Goal: Task Accomplishment & Management: Manage account settings

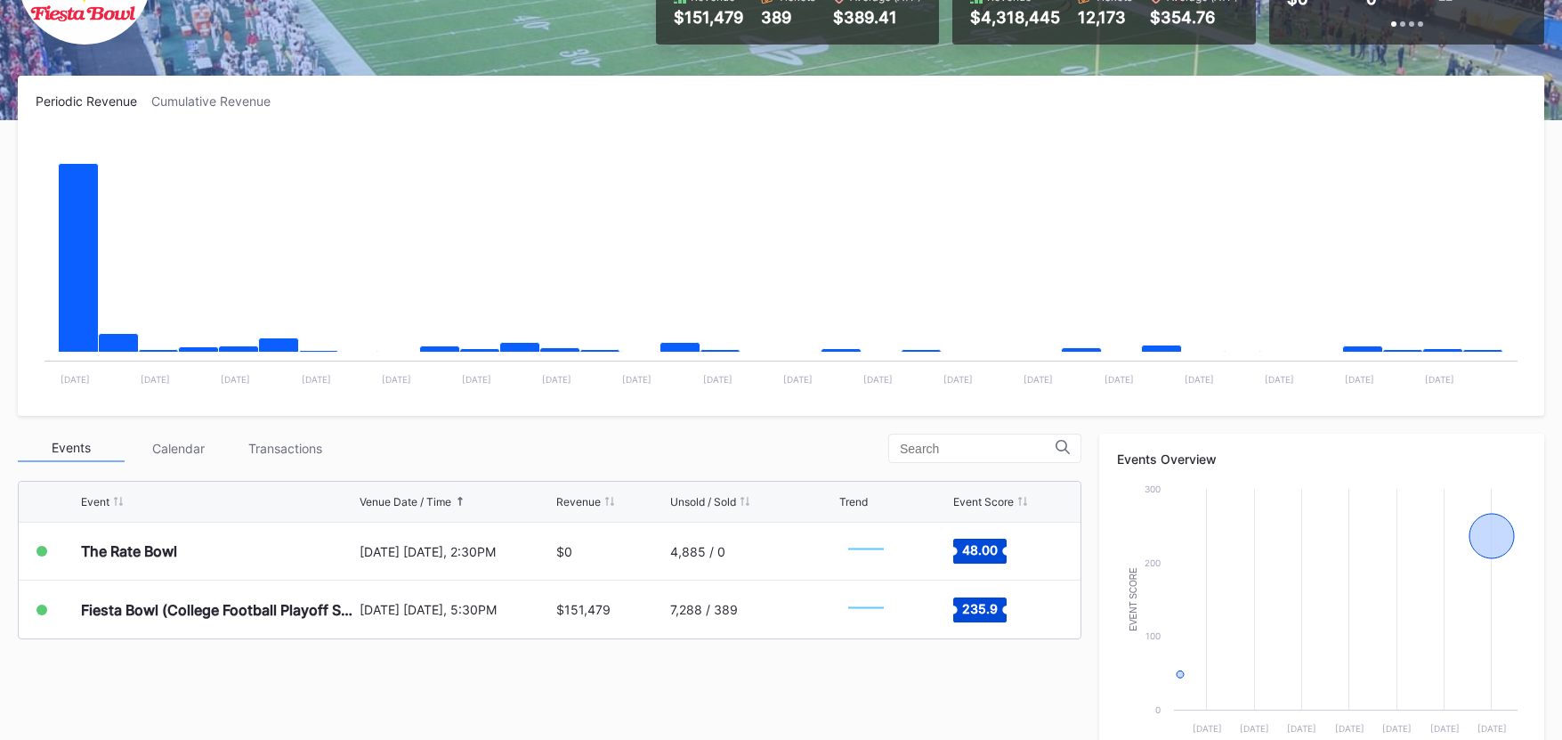
scroll to position [384, 0]
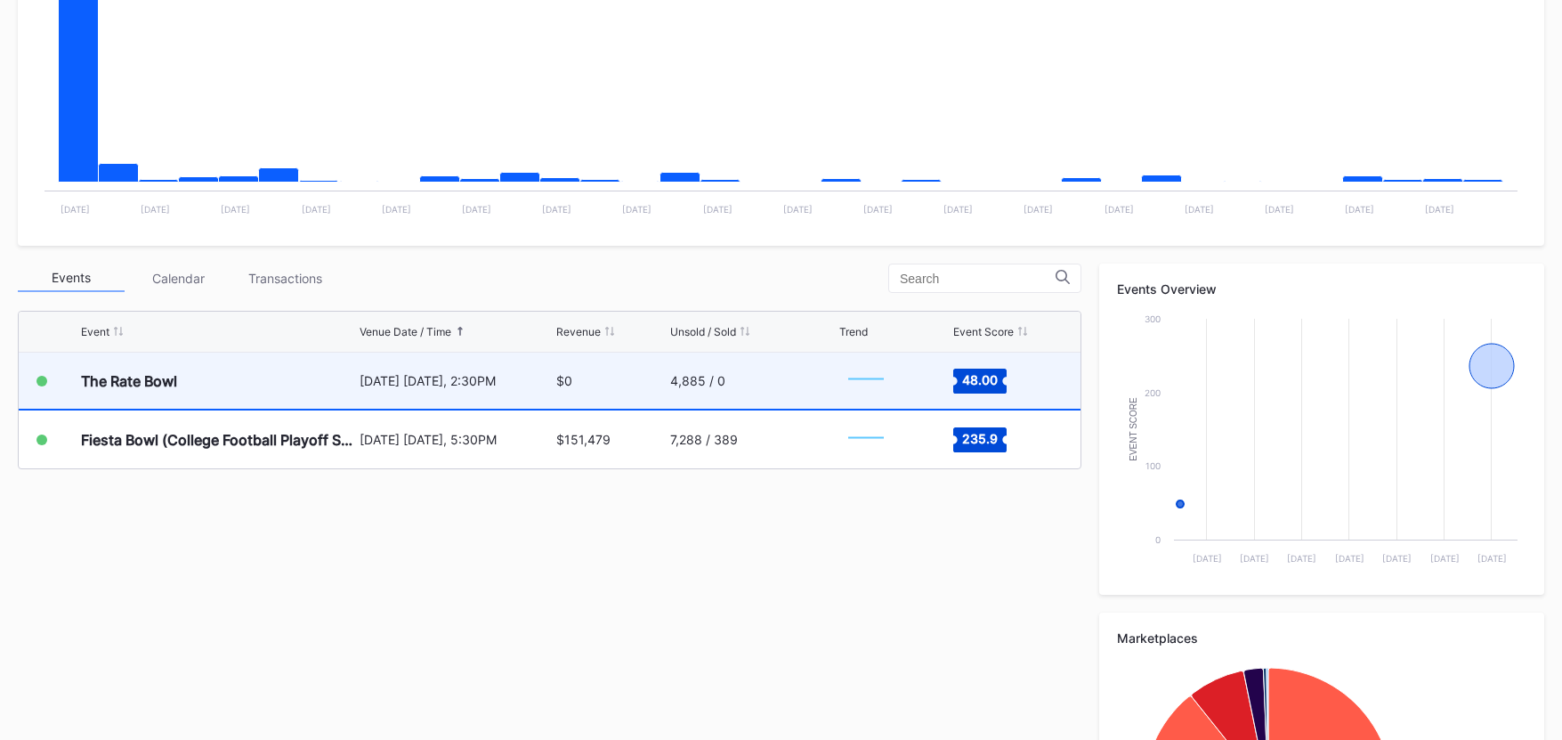
click at [733, 382] on div "4,885 / 0" at bounding box center [752, 380] width 165 height 56
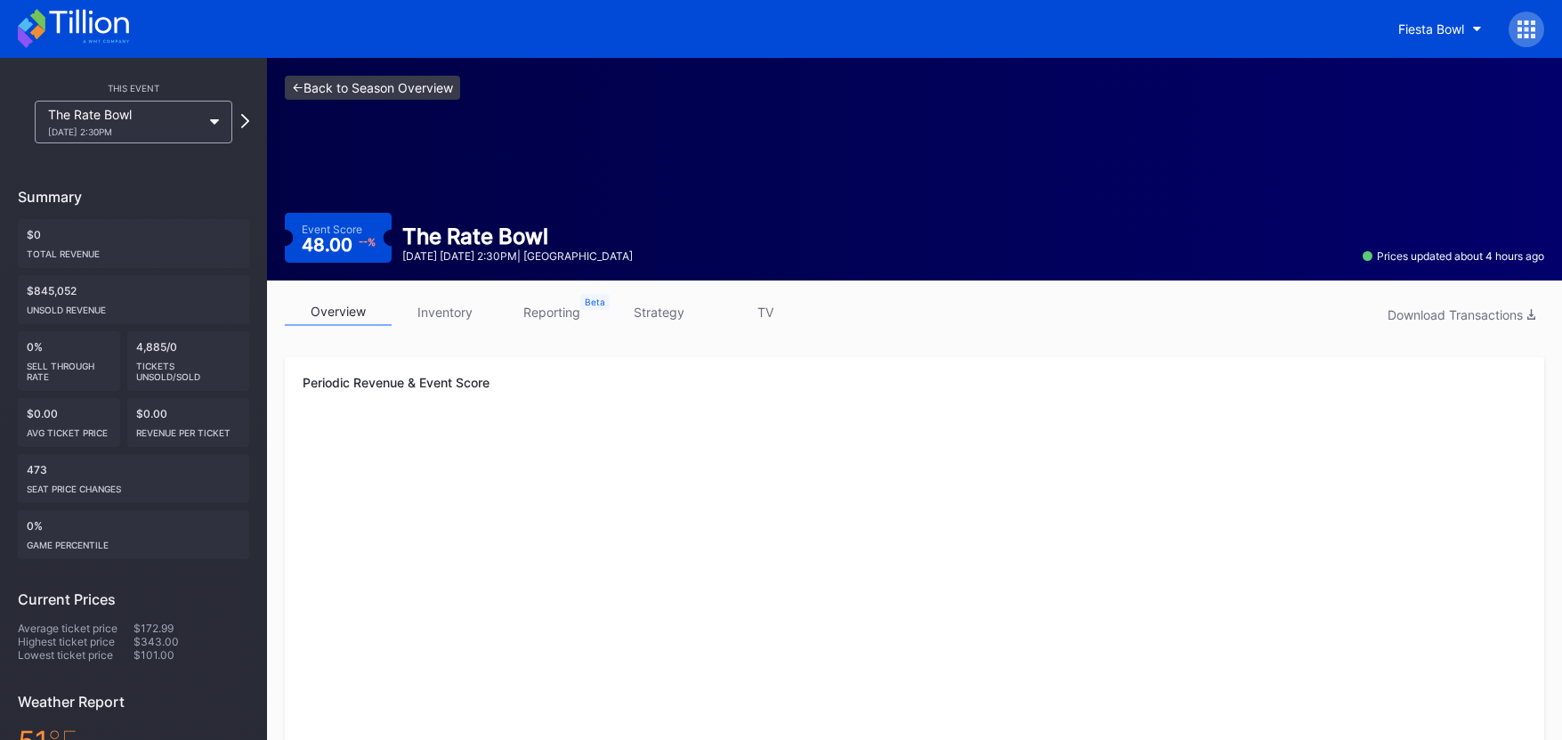
click at [384, 85] on link "<- Back to Season Overview" at bounding box center [372, 88] width 175 height 24
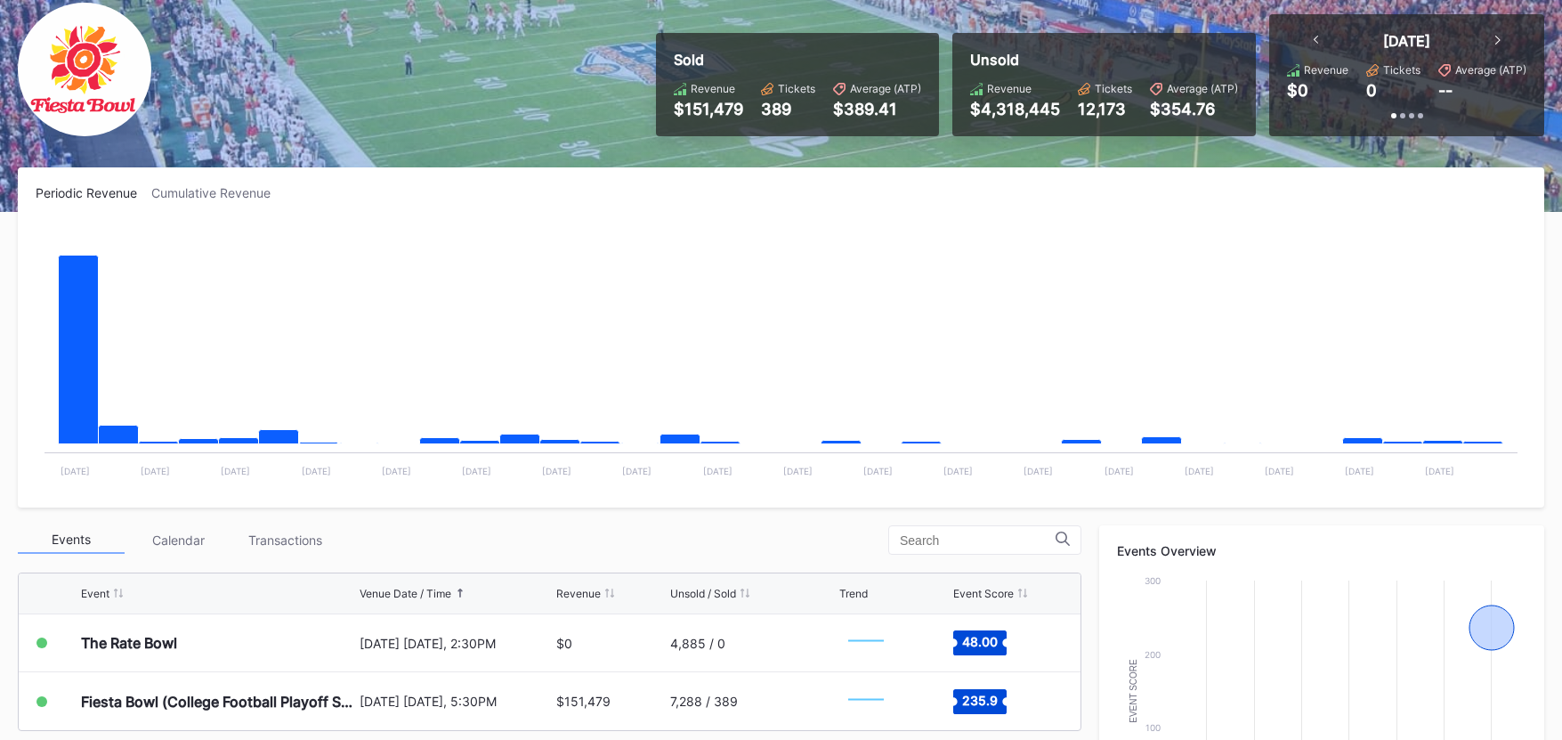
scroll to position [176, 0]
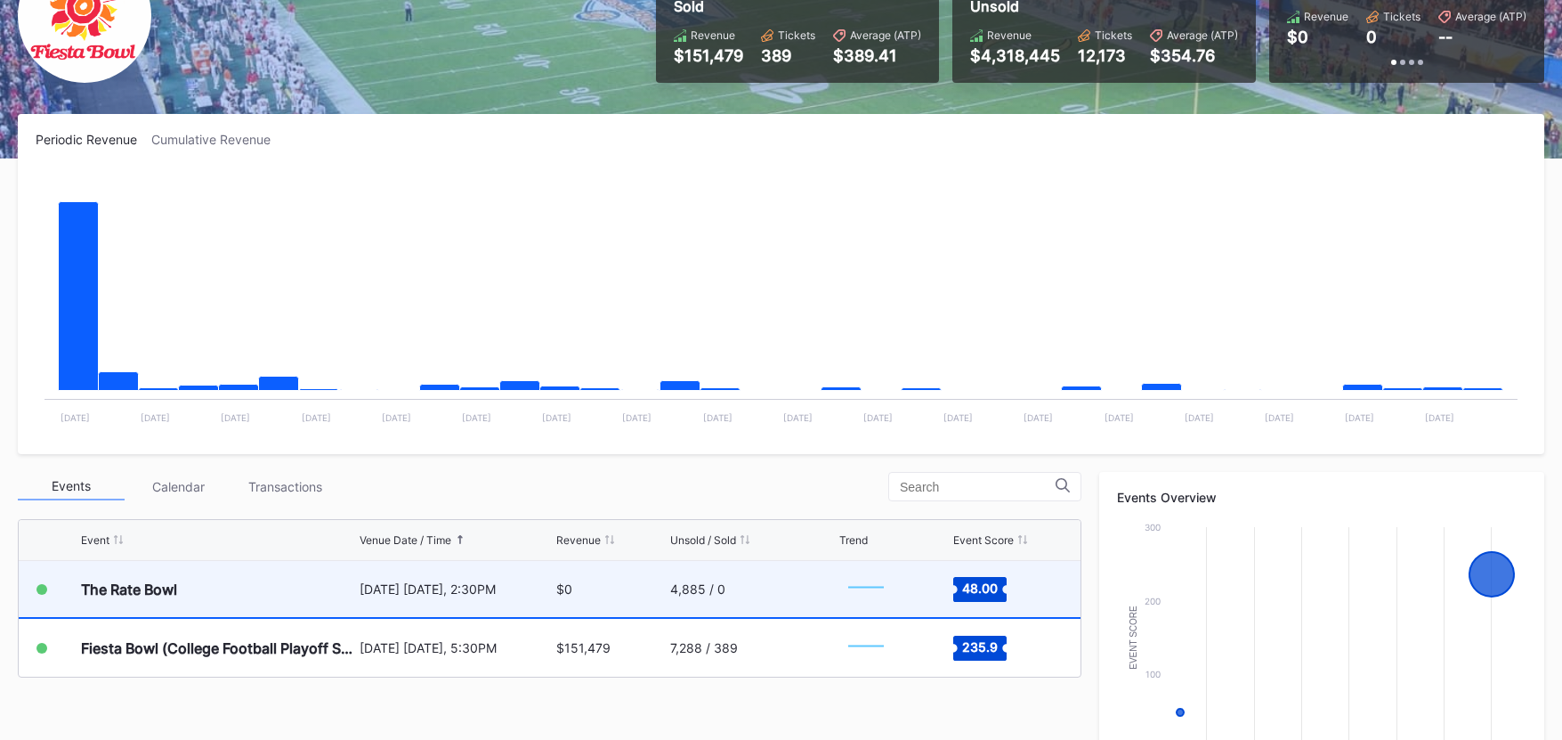
click at [497, 610] on div "[DATE] [DATE], 2:30PM" at bounding box center [456, 589] width 192 height 56
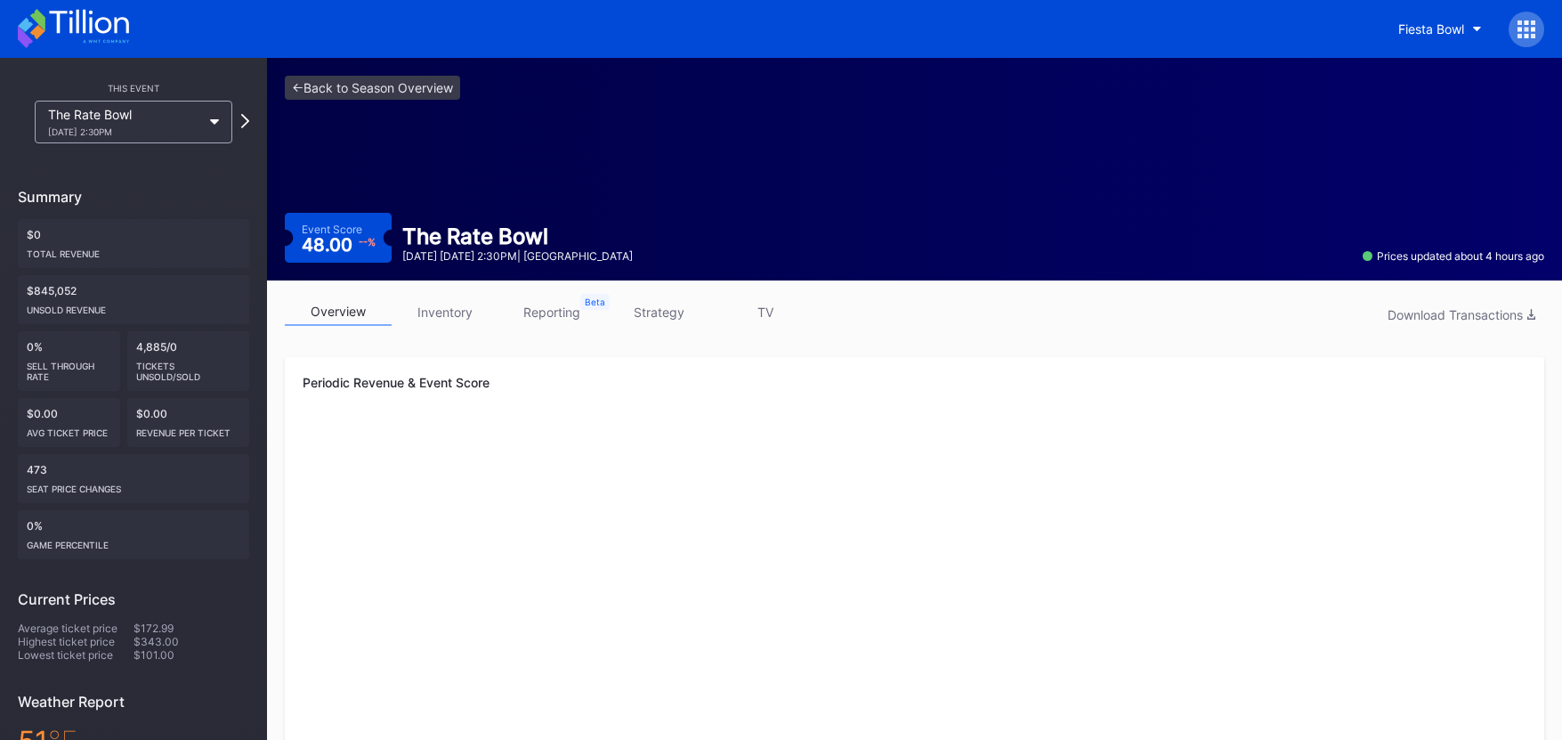
click at [654, 308] on link "strategy" at bounding box center [658, 312] width 107 height 28
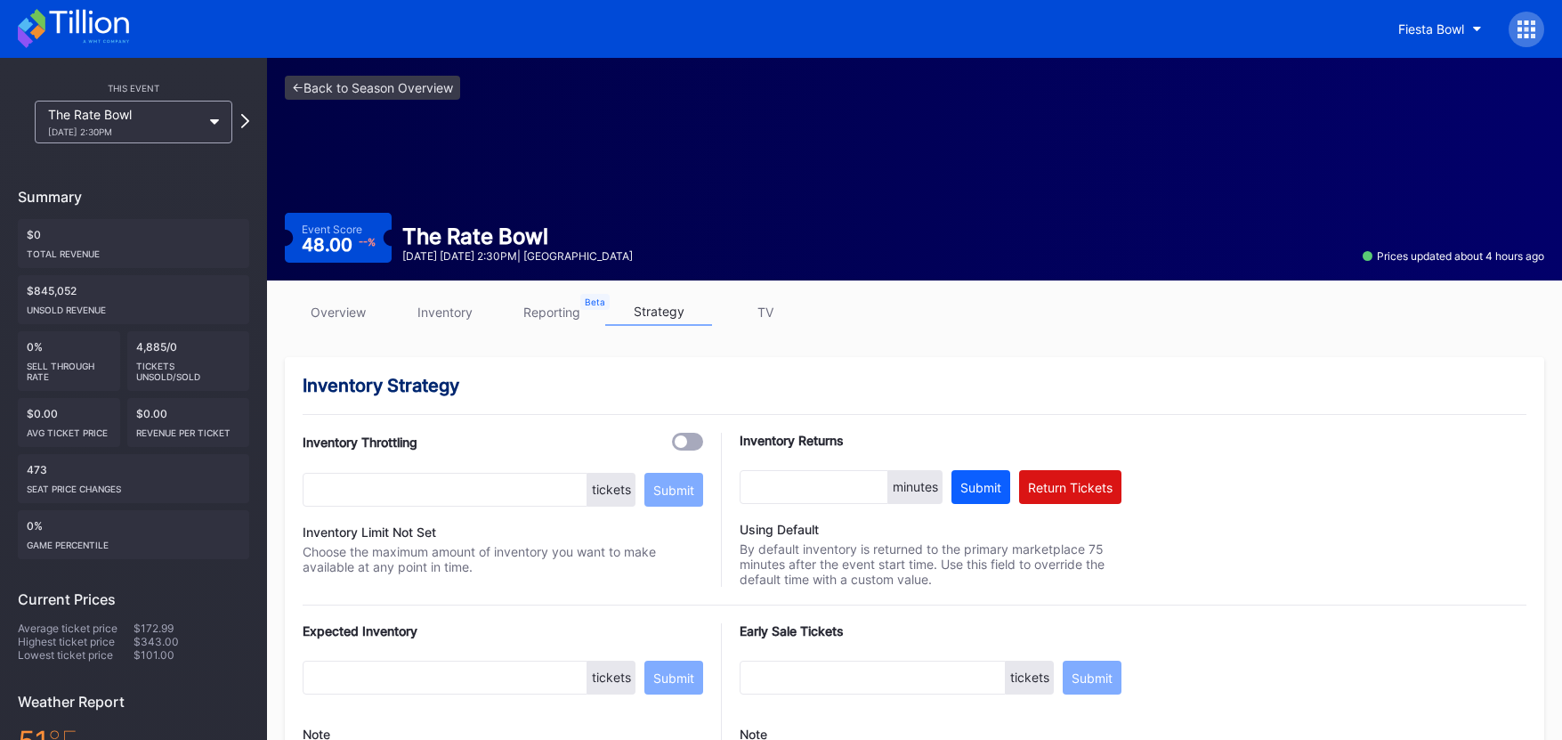
scroll to position [1238, 0]
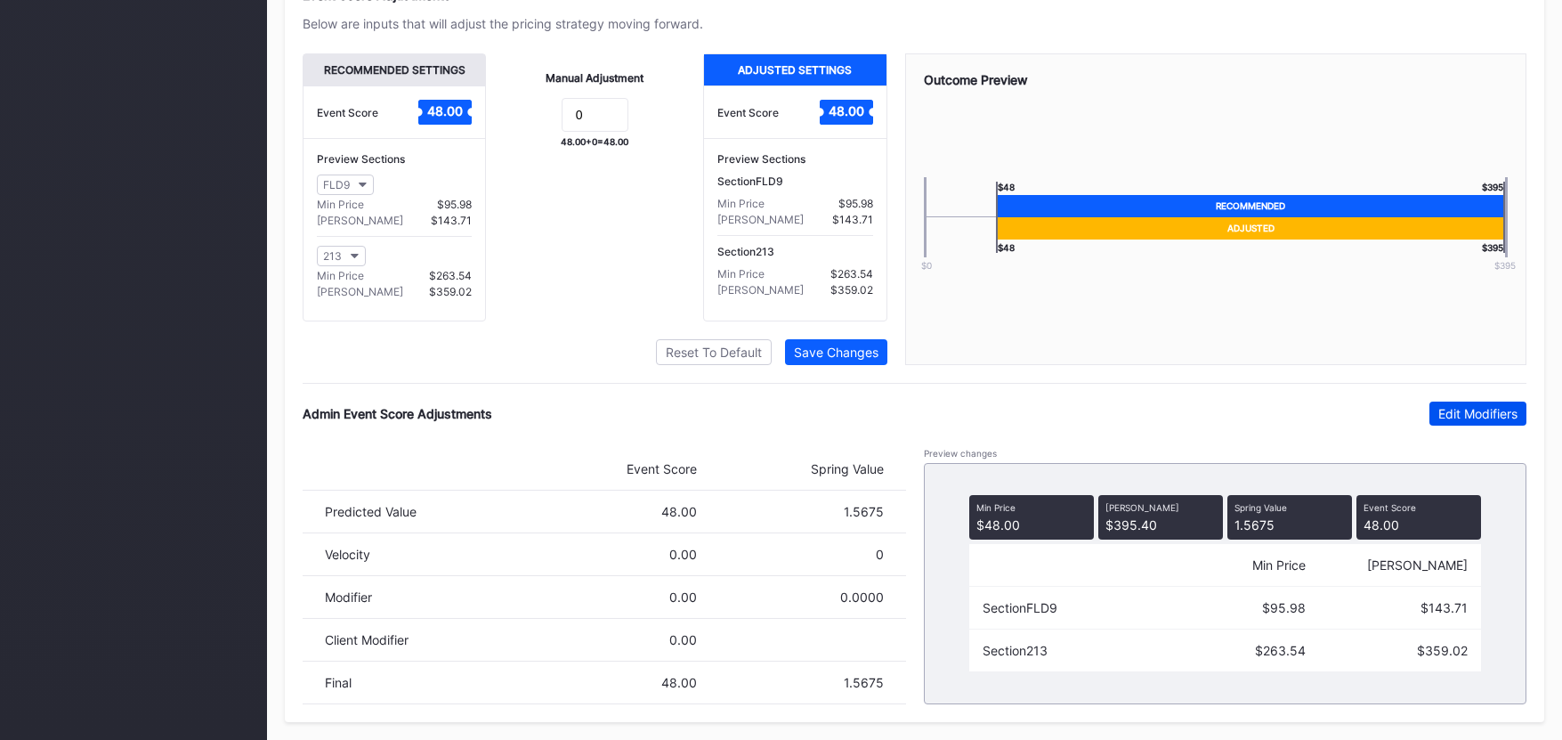
click at [1451, 413] on div "Edit Modifiers" at bounding box center [1477, 413] width 79 height 15
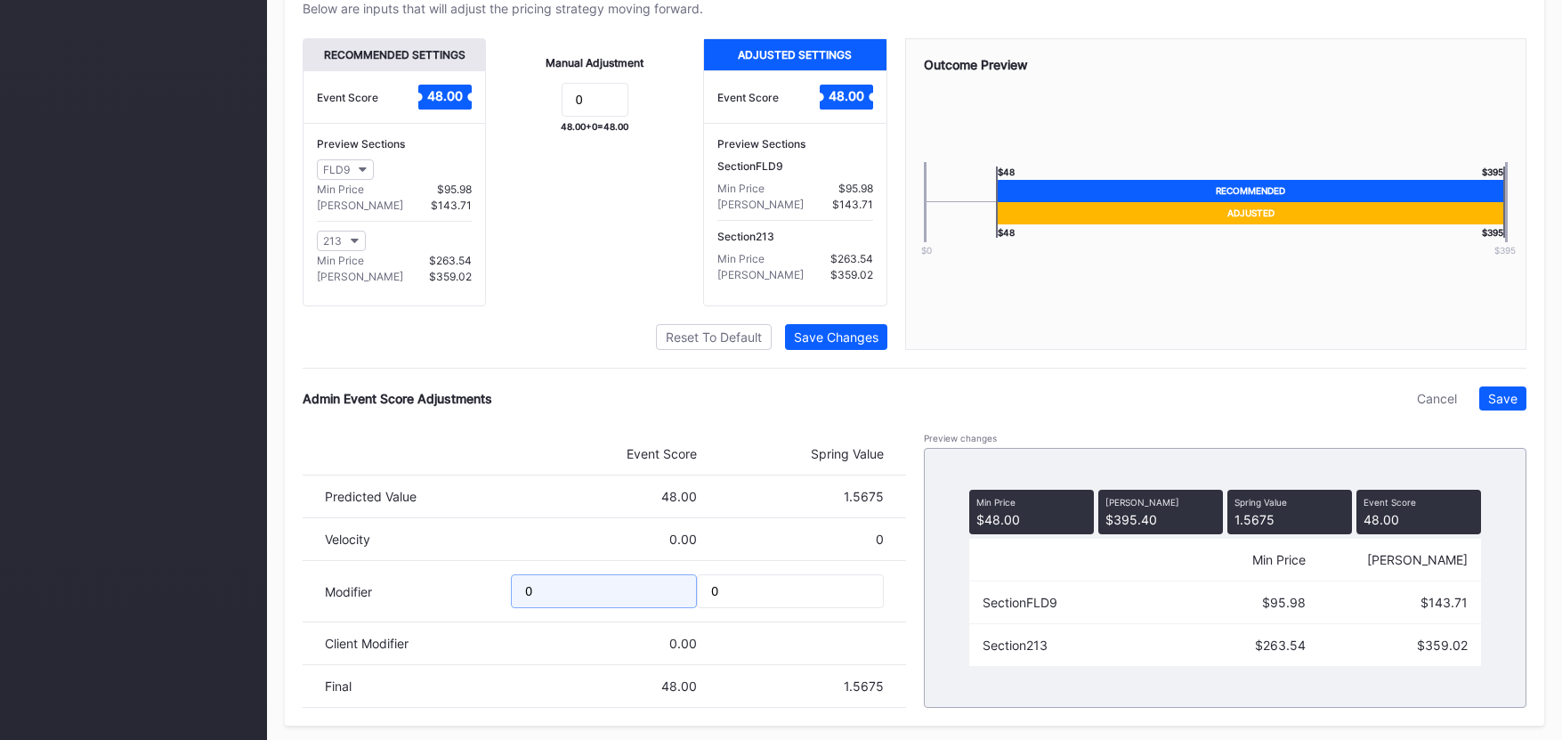
click at [583, 605] on input "0" at bounding box center [604, 591] width 186 height 34
type input "-10.5"
click at [1506, 406] on div "Save" at bounding box center [1502, 398] width 29 height 15
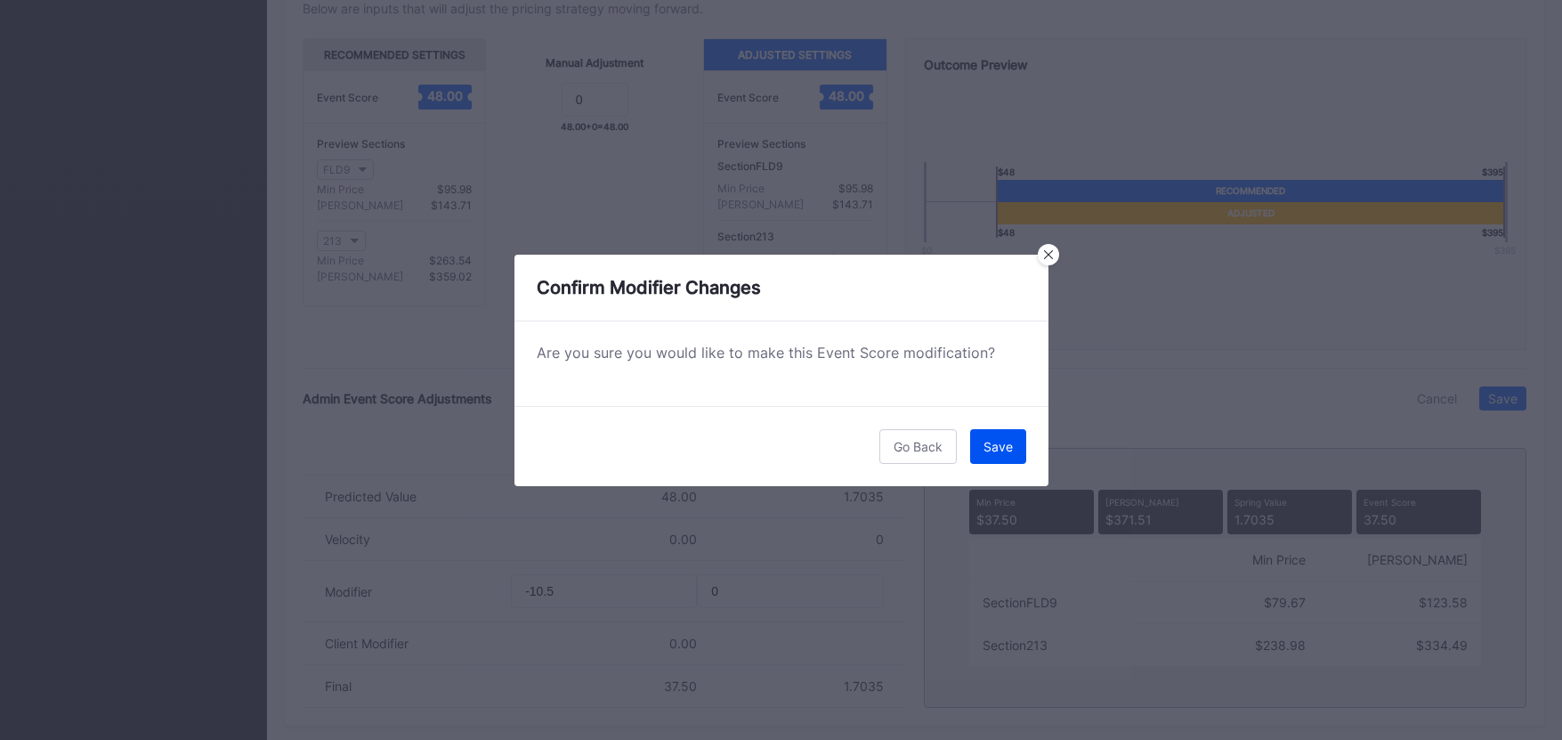
click at [1006, 445] on div "Save" at bounding box center [997, 446] width 29 height 15
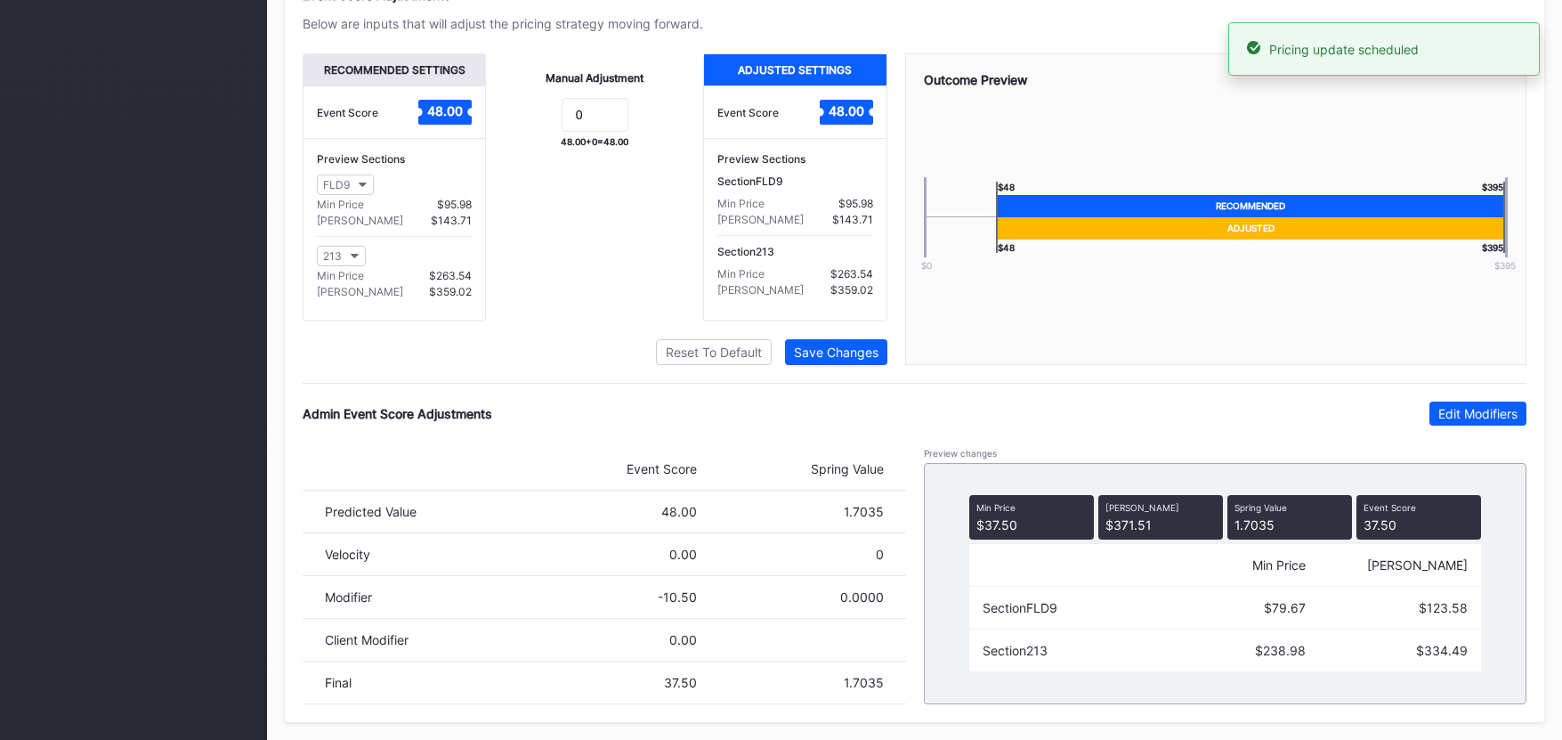
scroll to position [0, 0]
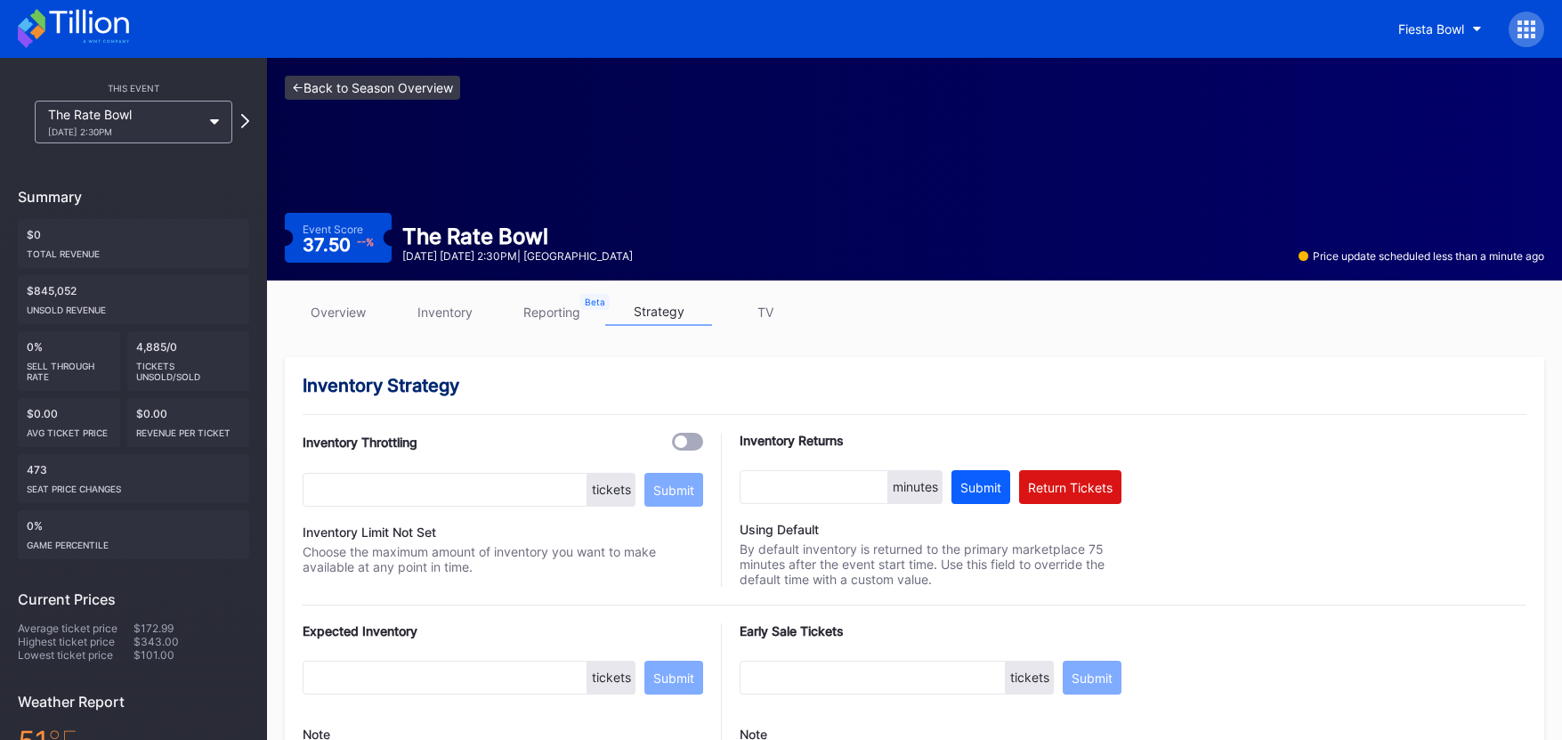
click at [385, 93] on link "<- Back to Season Overview" at bounding box center [372, 88] width 175 height 24
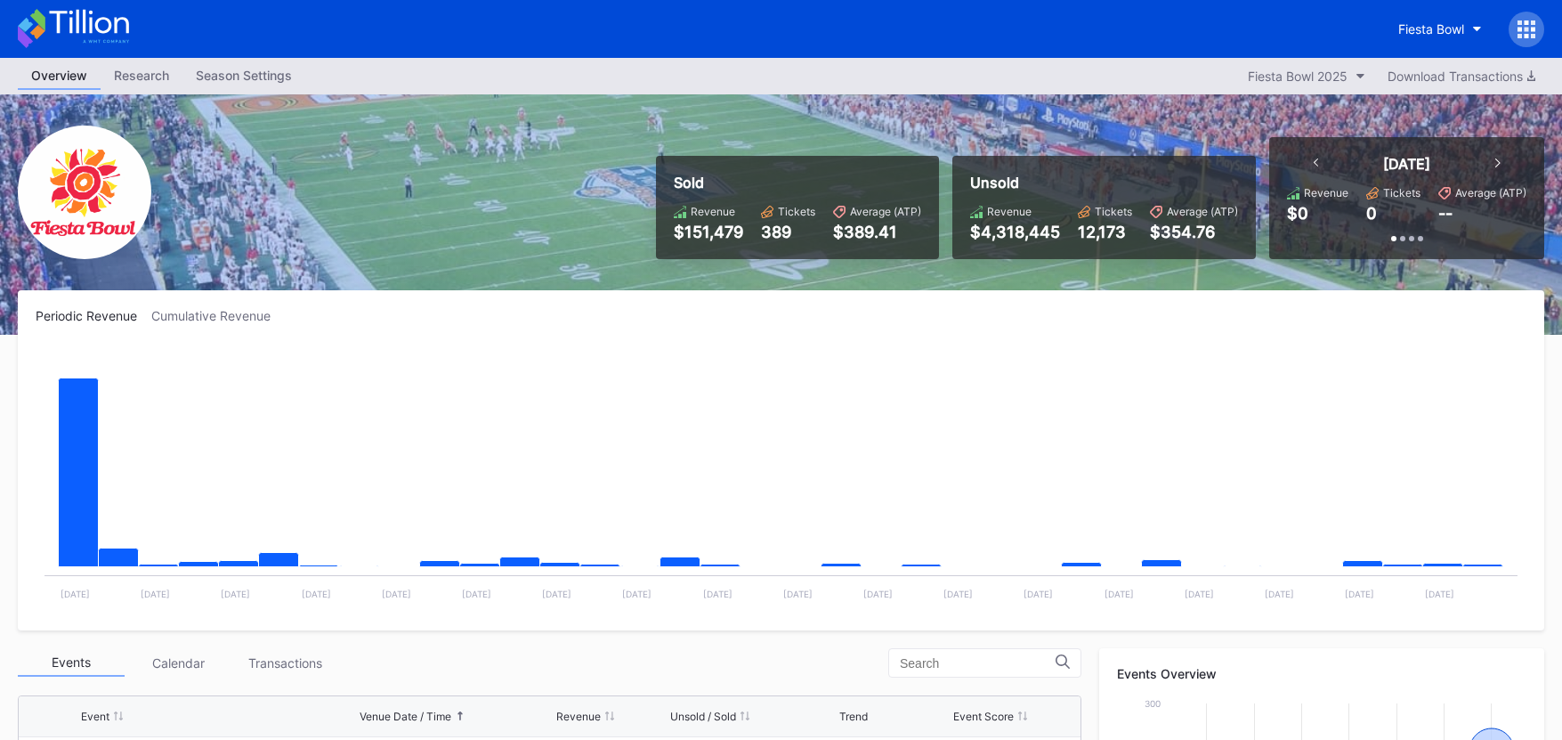
click at [111, 38] on icon at bounding box center [73, 28] width 111 height 39
click at [128, 28] on icon at bounding box center [88, 22] width 79 height 24
click at [1413, 33] on div "Fiesta Bowl" at bounding box center [1431, 28] width 66 height 15
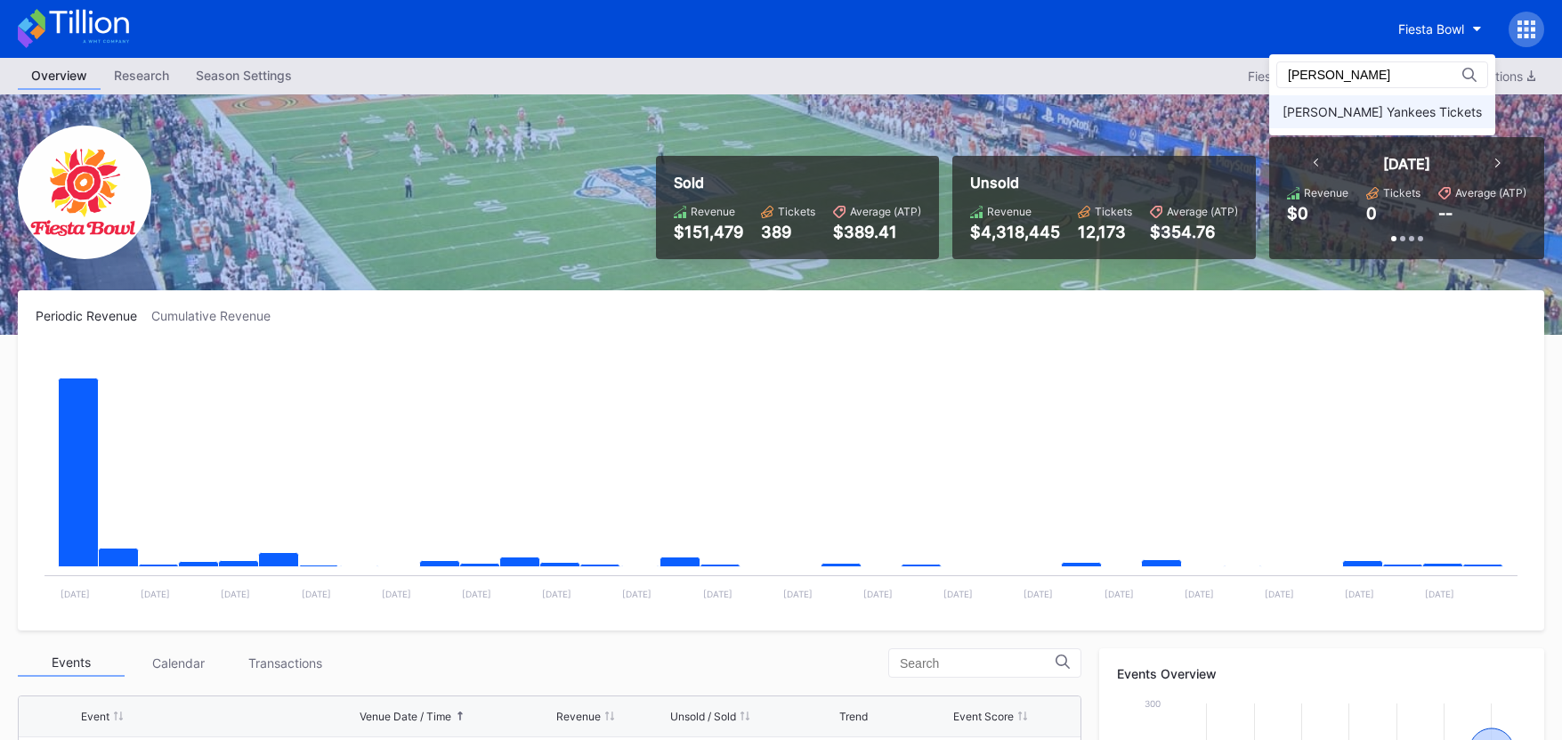
type input "cohens"
click at [1468, 119] on div "[PERSON_NAME] Yankees Tickets" at bounding box center [1382, 111] width 226 height 33
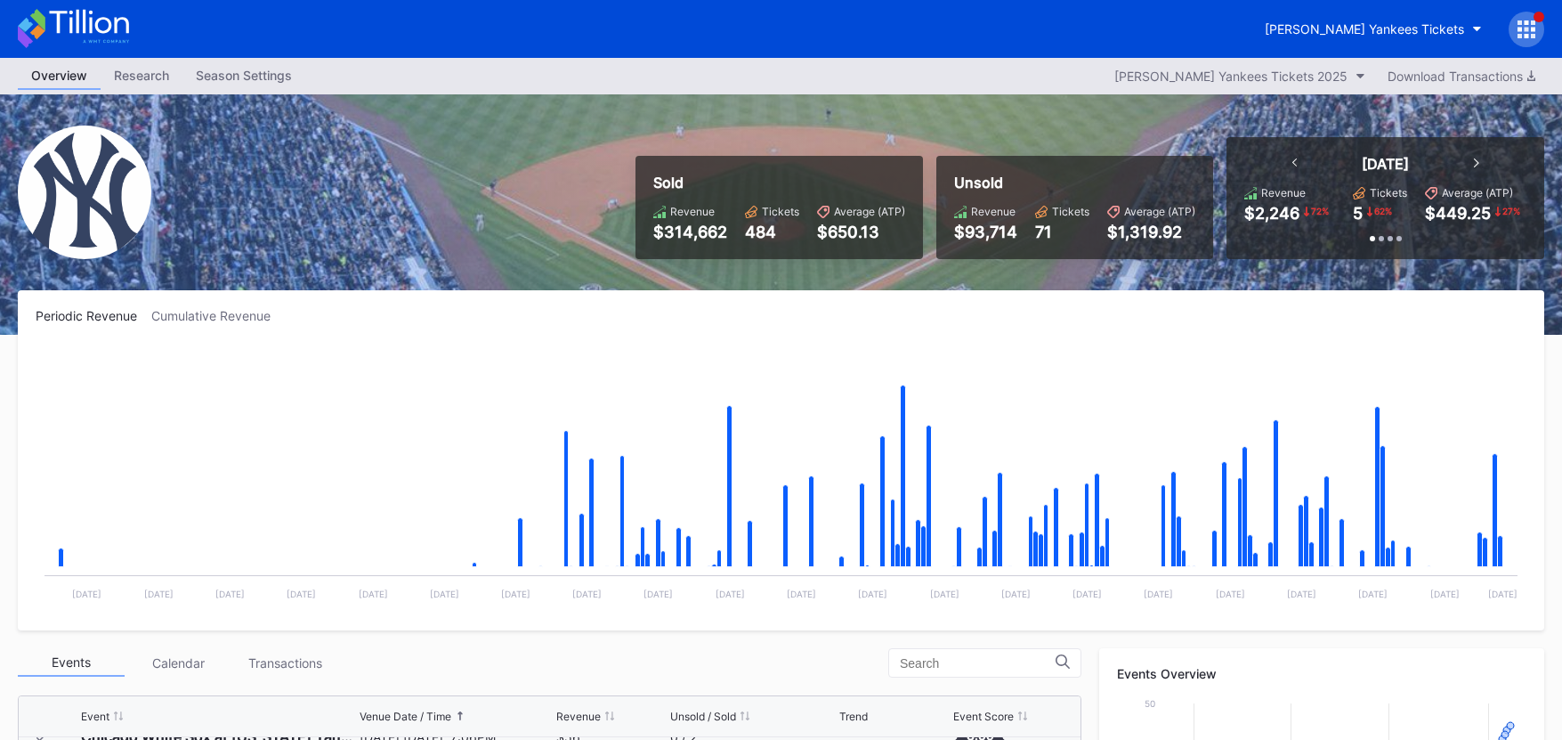
click at [133, 31] on div "[PERSON_NAME] Yankees Tickets" at bounding box center [781, 29] width 1562 height 58
click at [116, 28] on icon at bounding box center [88, 22] width 79 height 24
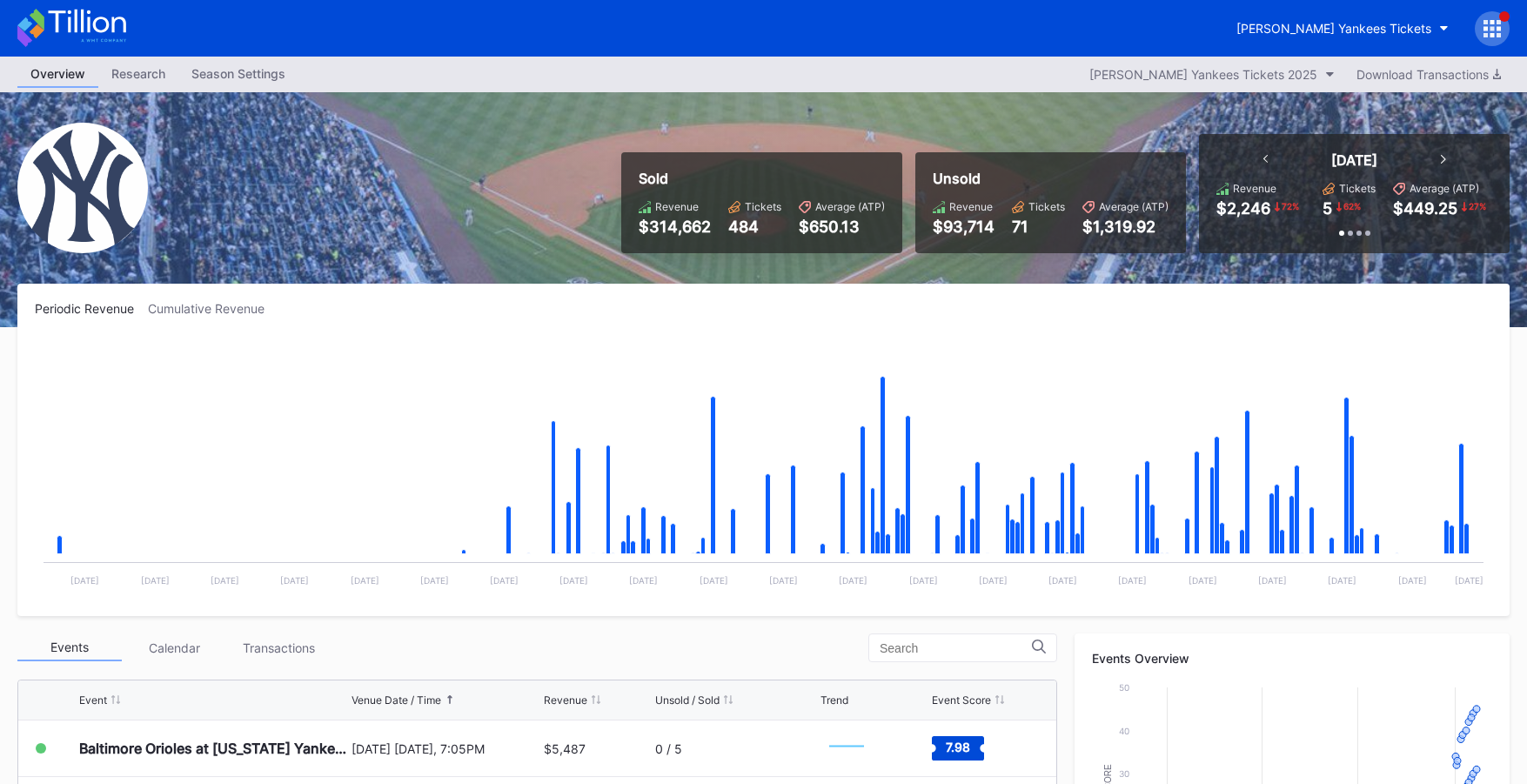
scroll to position [532, 0]
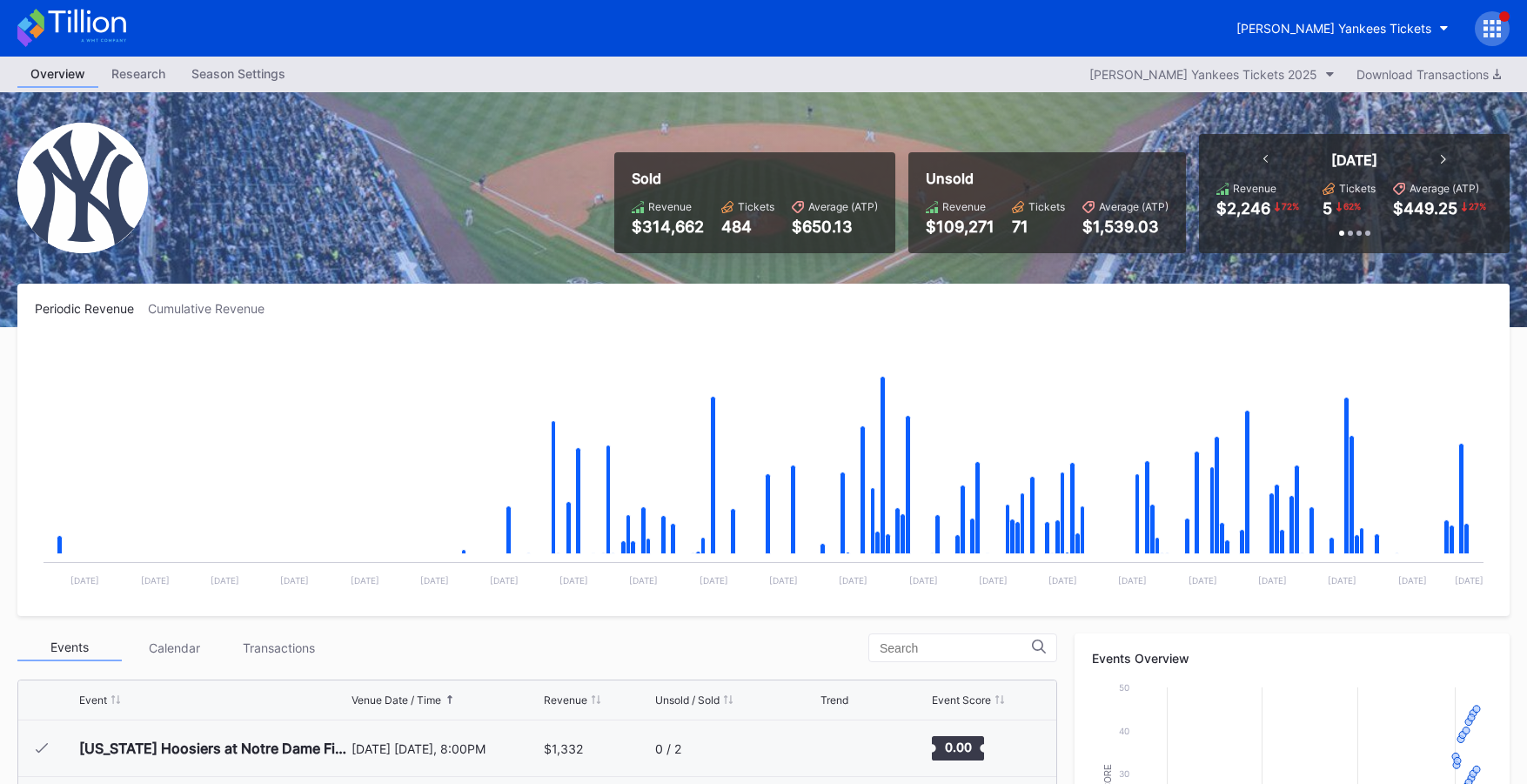
scroll to position [7916, 0]
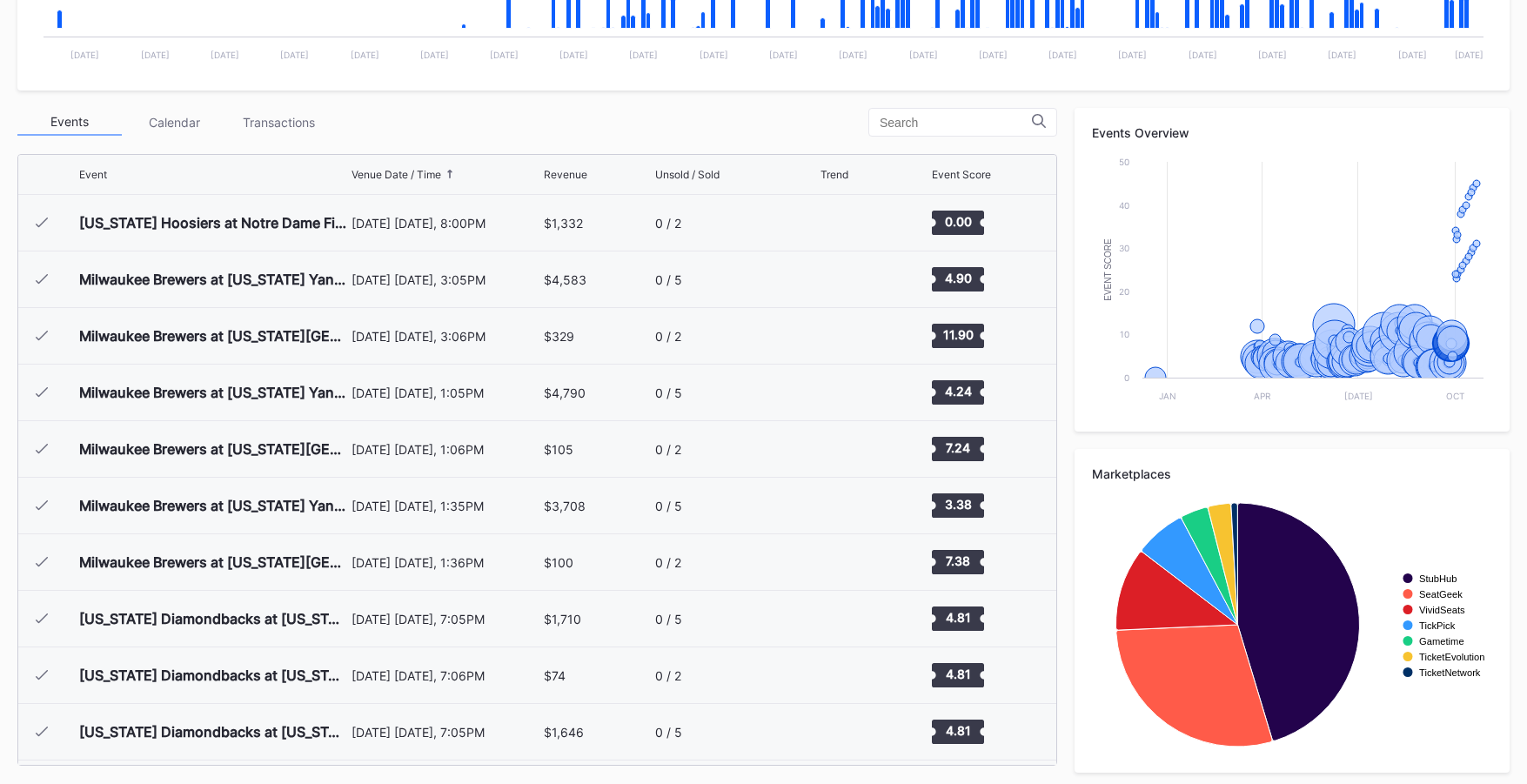
scroll to position [7916, 0]
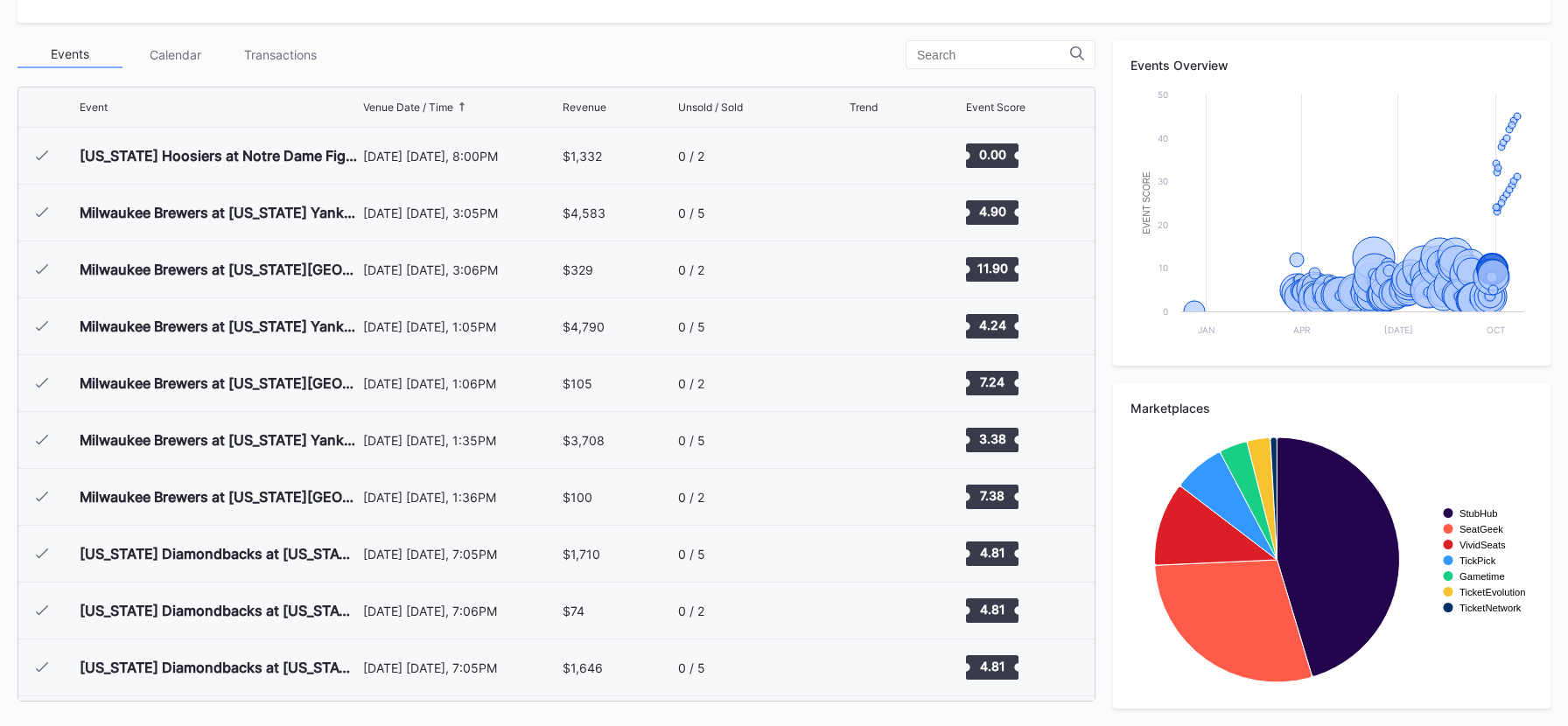
scroll to position [7956, 0]
